Goal: Transaction & Acquisition: Purchase product/service

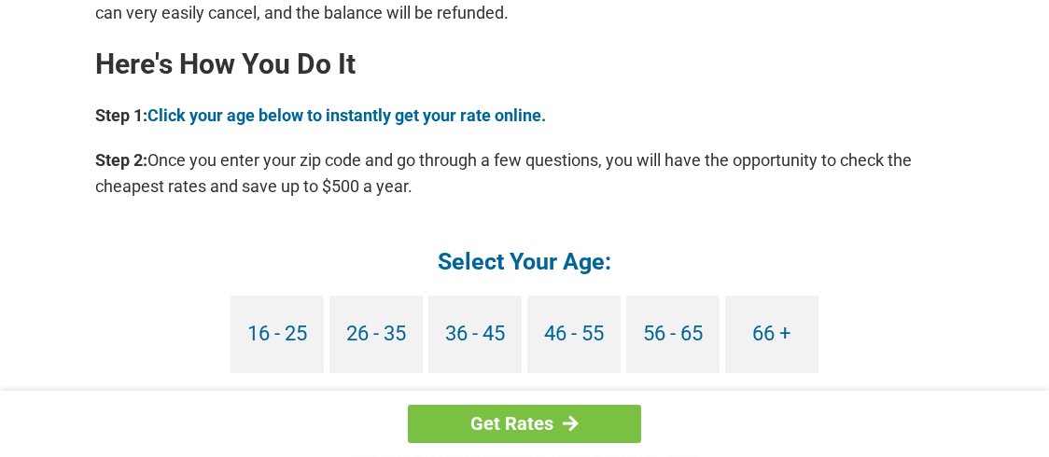
scroll to position [1772, 0]
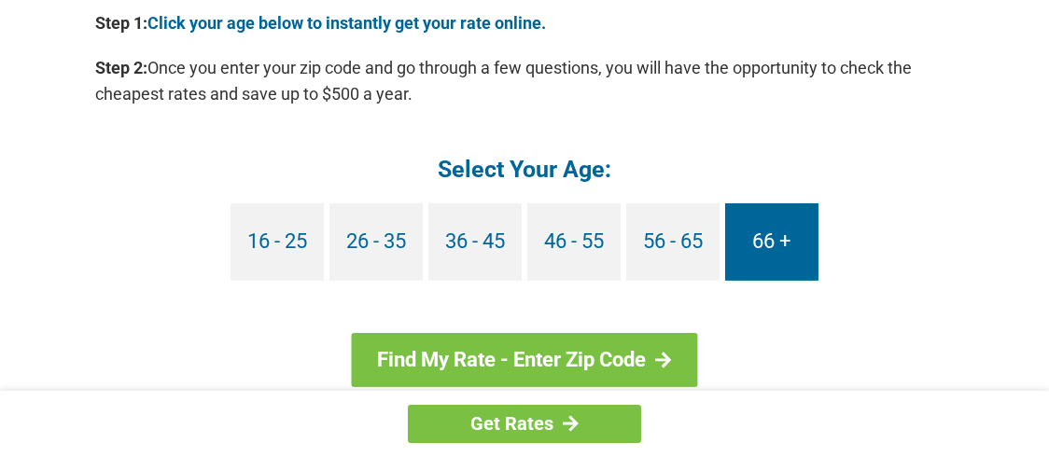
click at [771, 256] on link "66 +" at bounding box center [771, 241] width 93 height 77
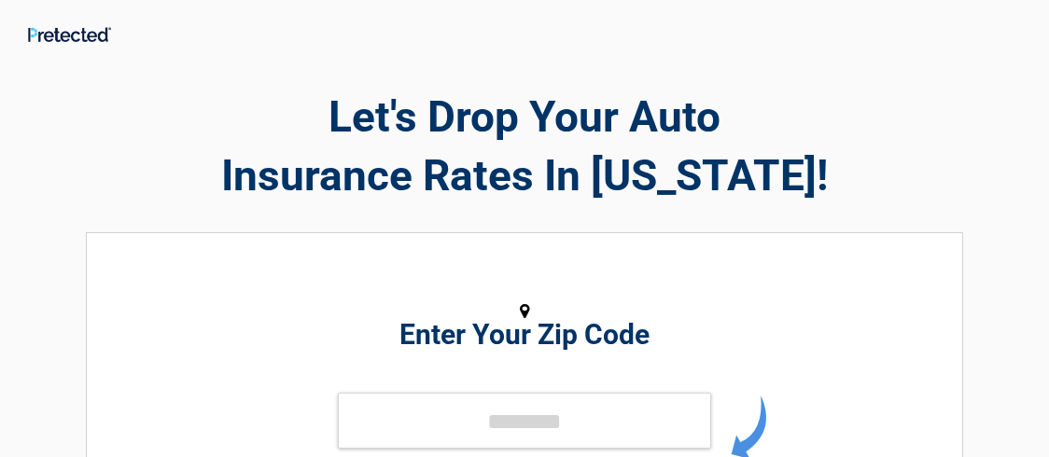
scroll to position [93, 0]
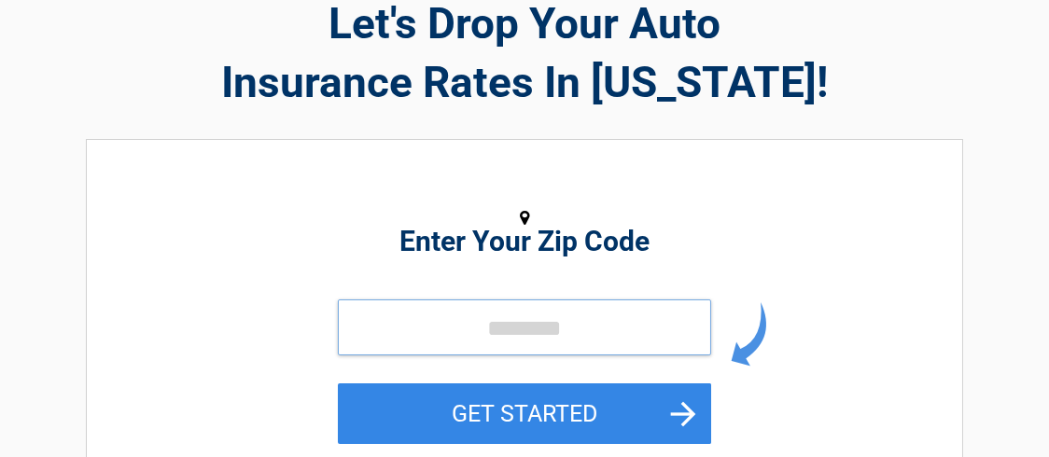
click at [439, 327] on input "tel" at bounding box center [524, 328] width 373 height 56
type input "*****"
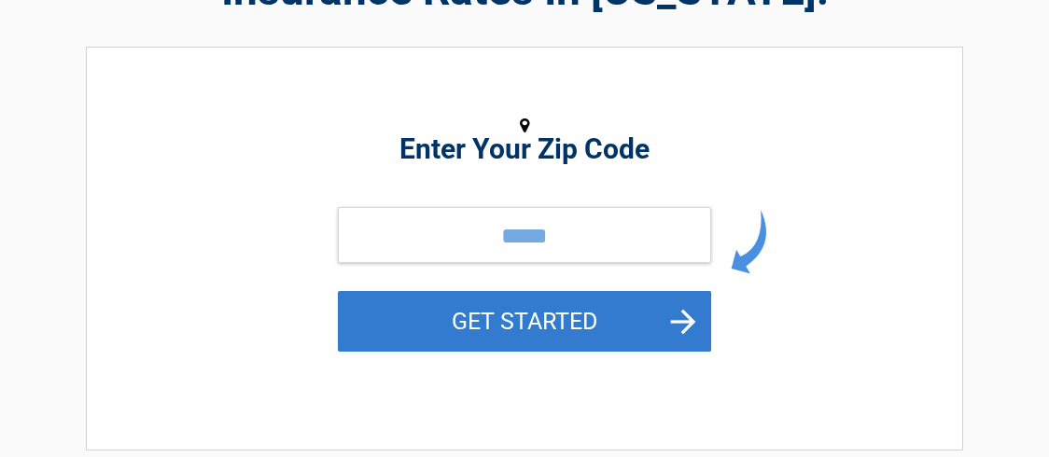
click at [610, 315] on button "GET STARTED" at bounding box center [524, 321] width 373 height 61
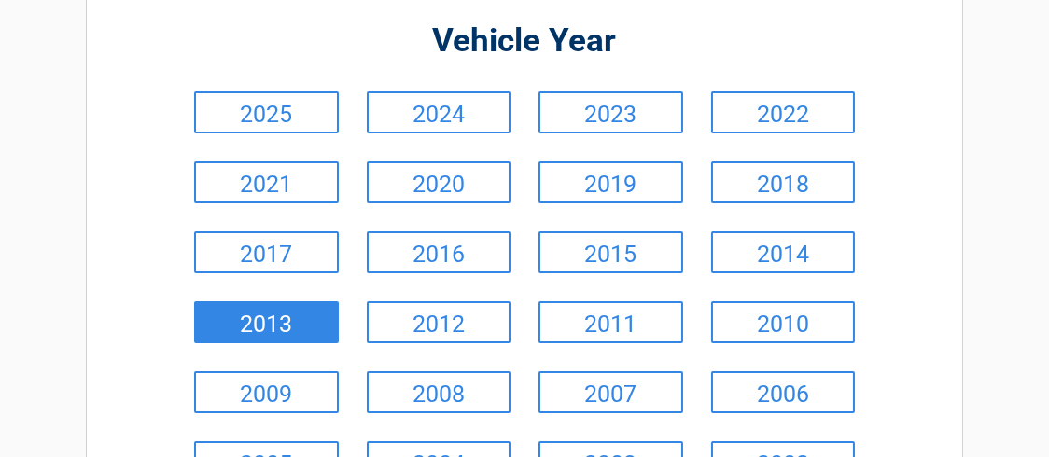
click at [236, 309] on link "2013" at bounding box center [266, 322] width 145 height 42
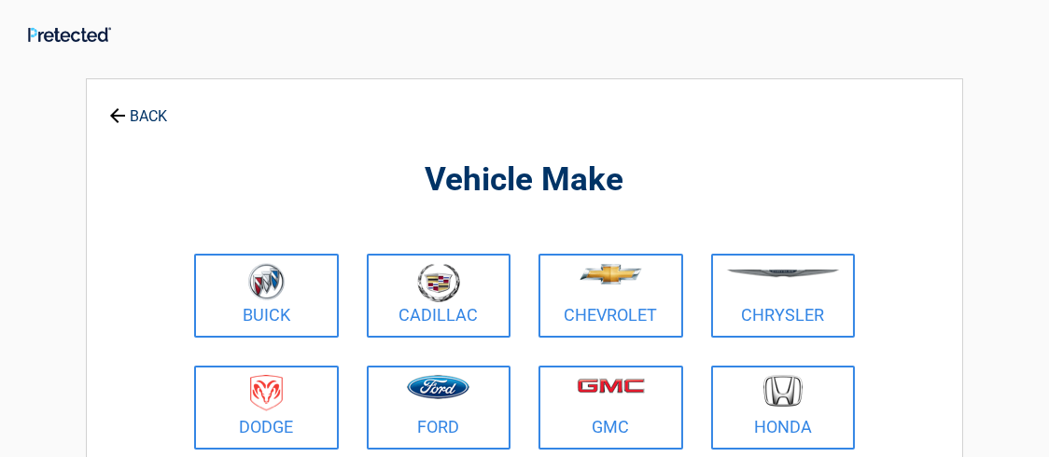
scroll to position [93, 0]
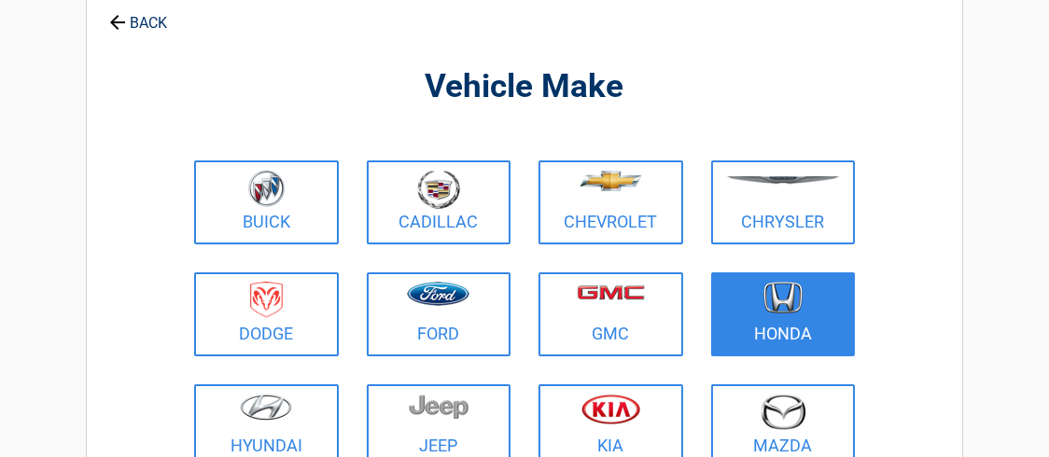
click at [795, 326] on link "Honda" at bounding box center [783, 314] width 145 height 84
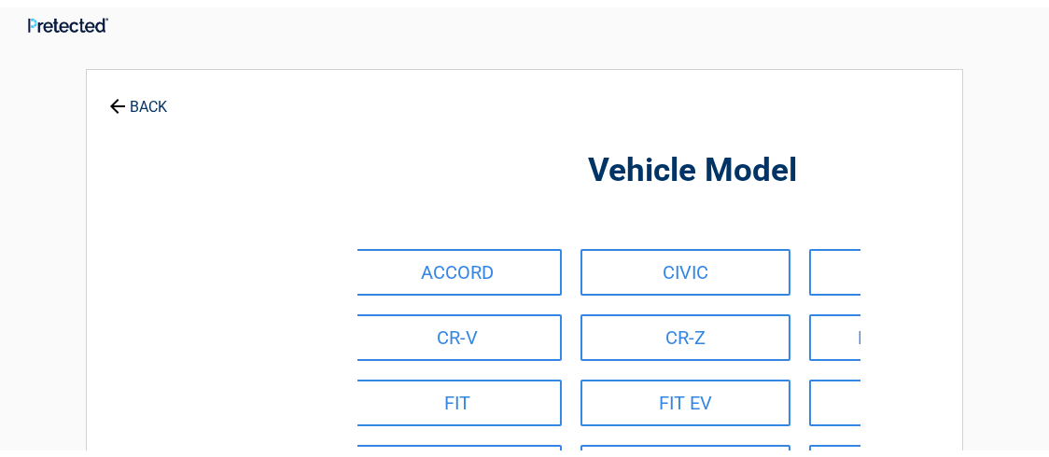
scroll to position [0, 0]
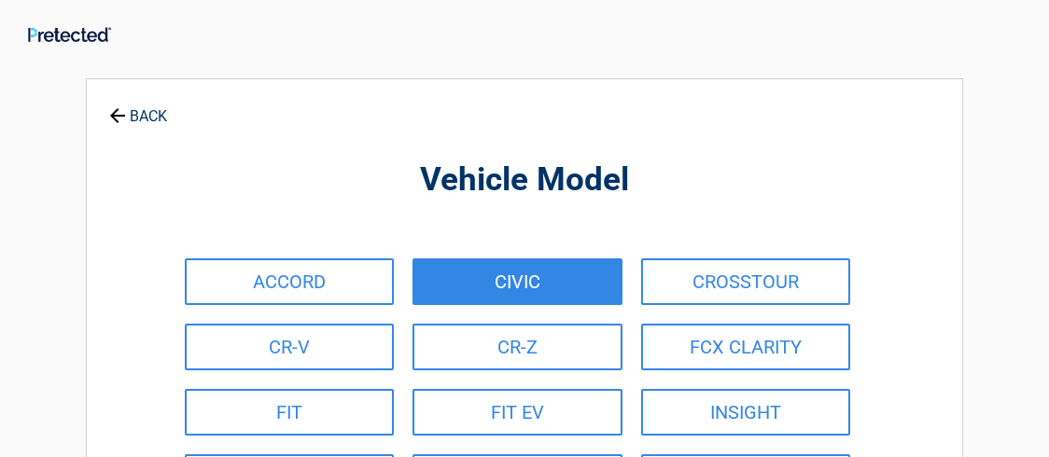
click at [489, 275] on link "CIVIC" at bounding box center [516, 281] width 209 height 47
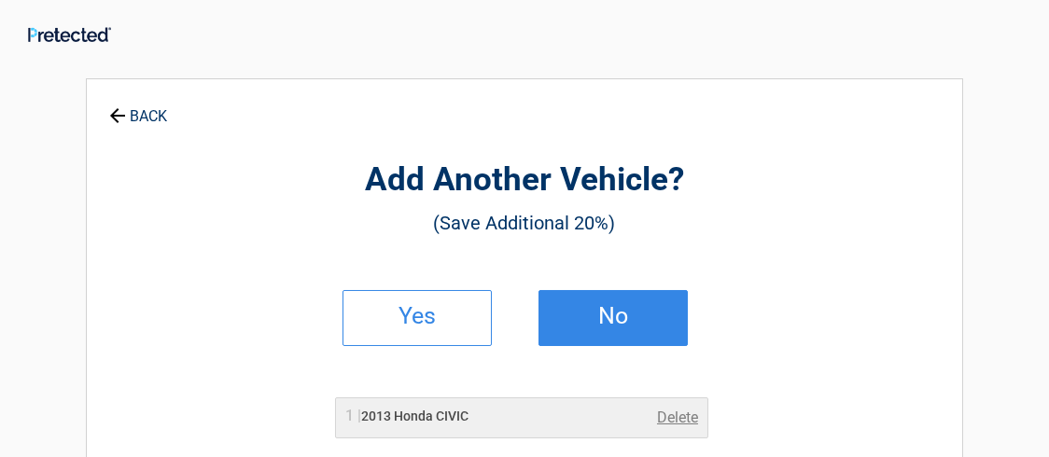
click at [616, 315] on h2 "No" at bounding box center [613, 316] width 110 height 13
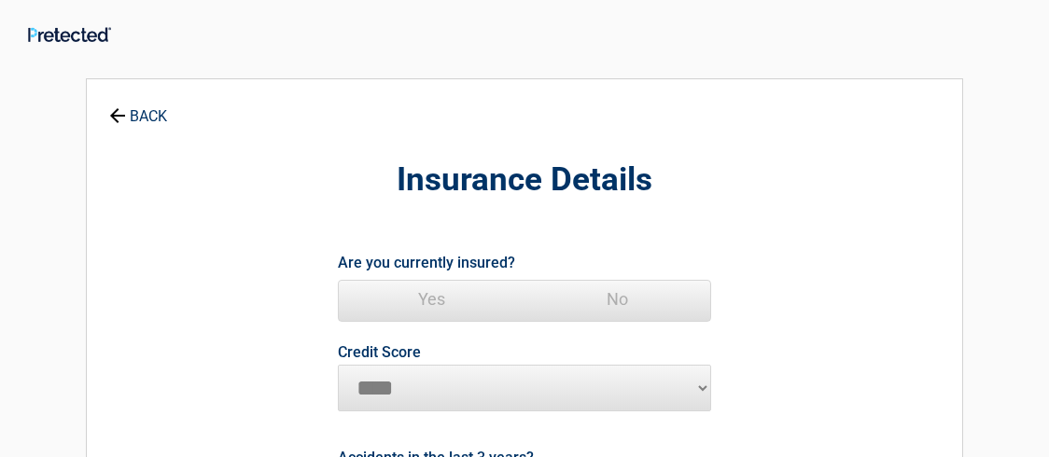
click at [434, 300] on span "Yes" at bounding box center [432, 299] width 186 height 37
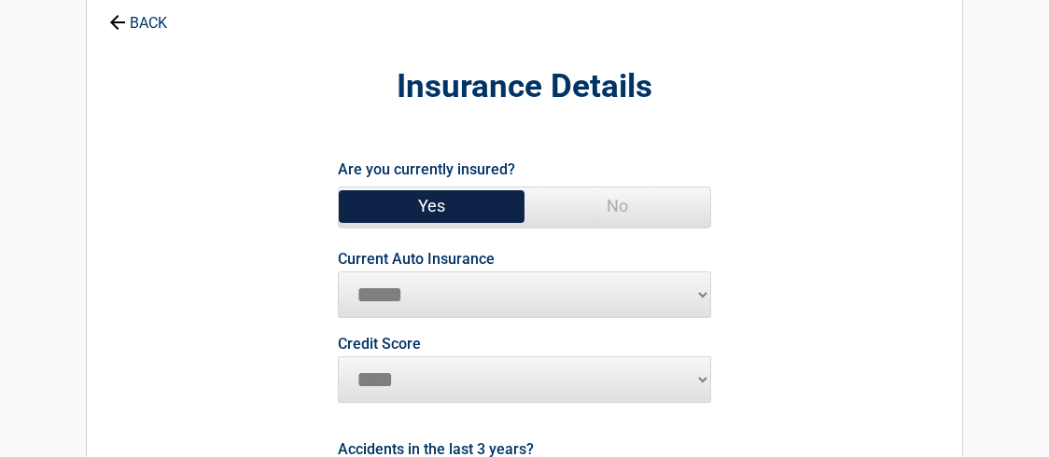
scroll to position [186, 0]
